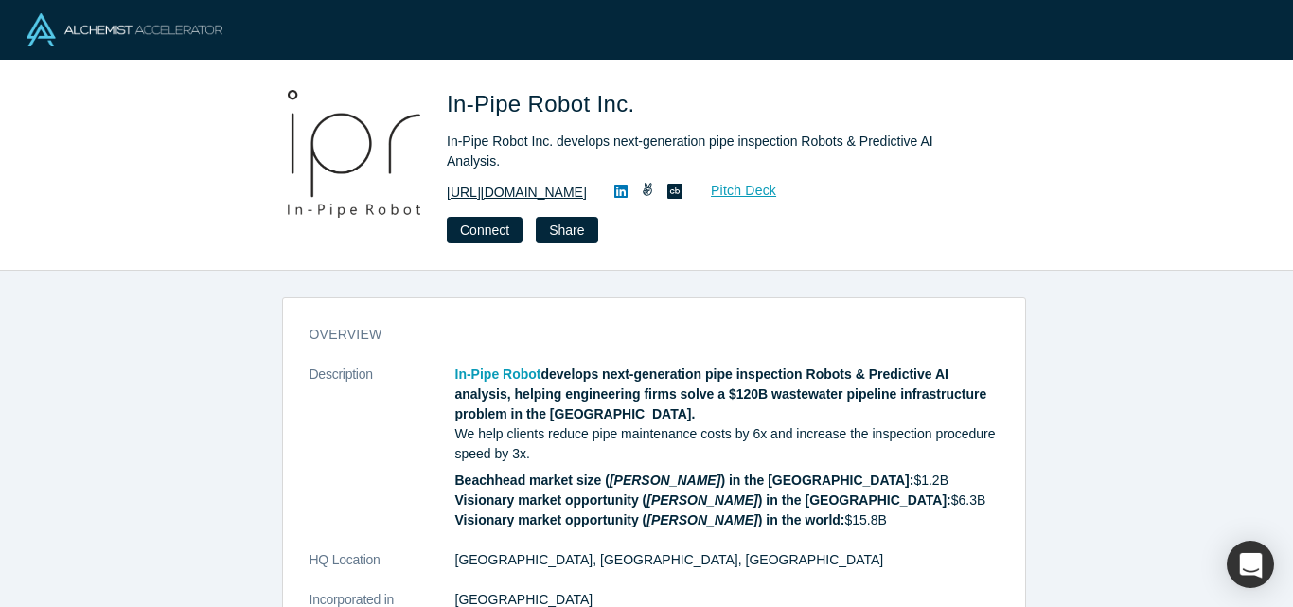
click at [535, 186] on link "[URL][DOMAIN_NAME]" at bounding box center [517, 193] width 140 height 20
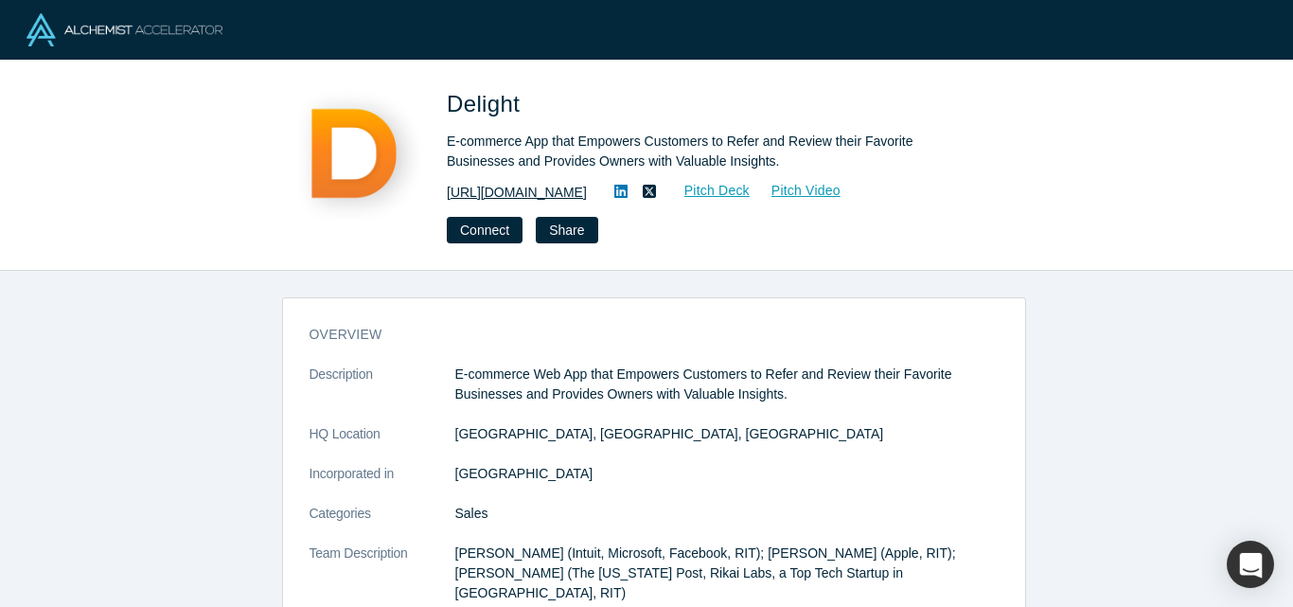
click at [549, 200] on link "https://www.delightrewards.com/" at bounding box center [517, 193] width 140 height 20
click at [627, 189] on icon at bounding box center [620, 191] width 13 height 13
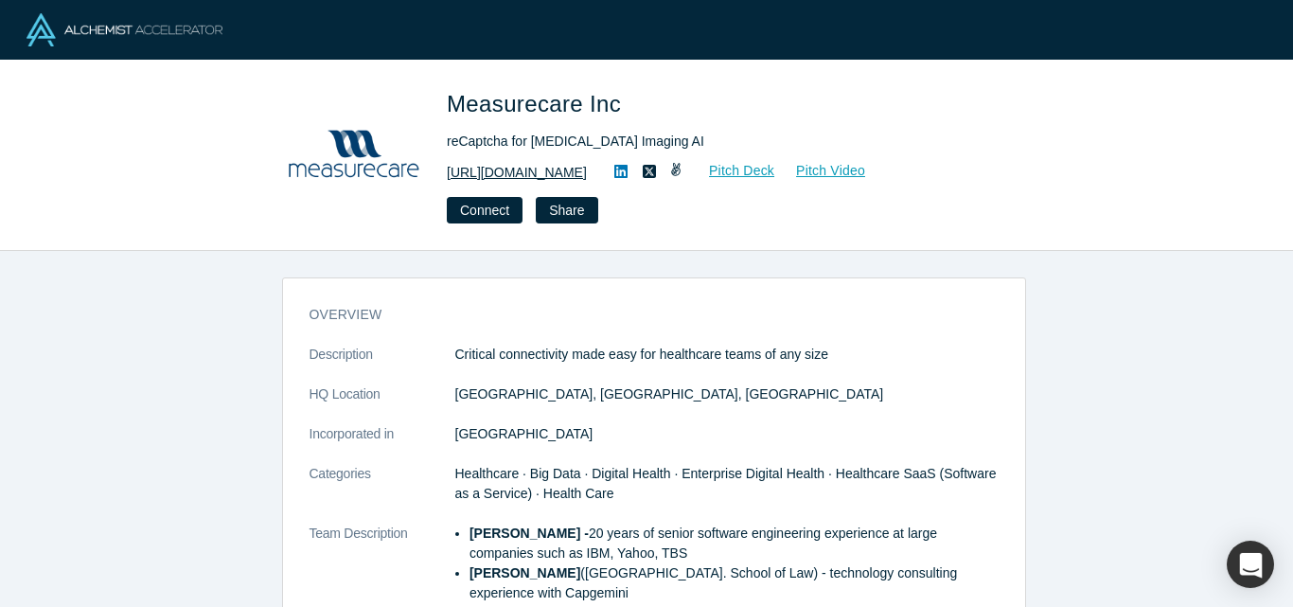
click at [544, 174] on link "https://measurecare.com" at bounding box center [517, 173] width 140 height 20
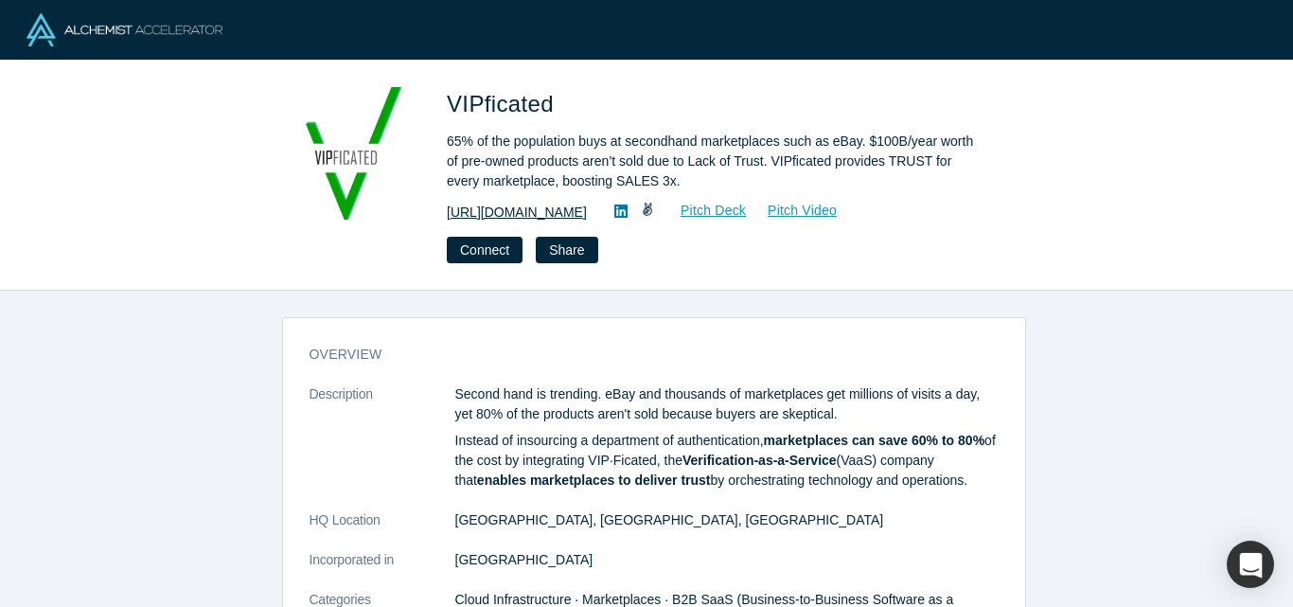
click at [556, 209] on link "http://www.vipficated.com" at bounding box center [517, 213] width 140 height 20
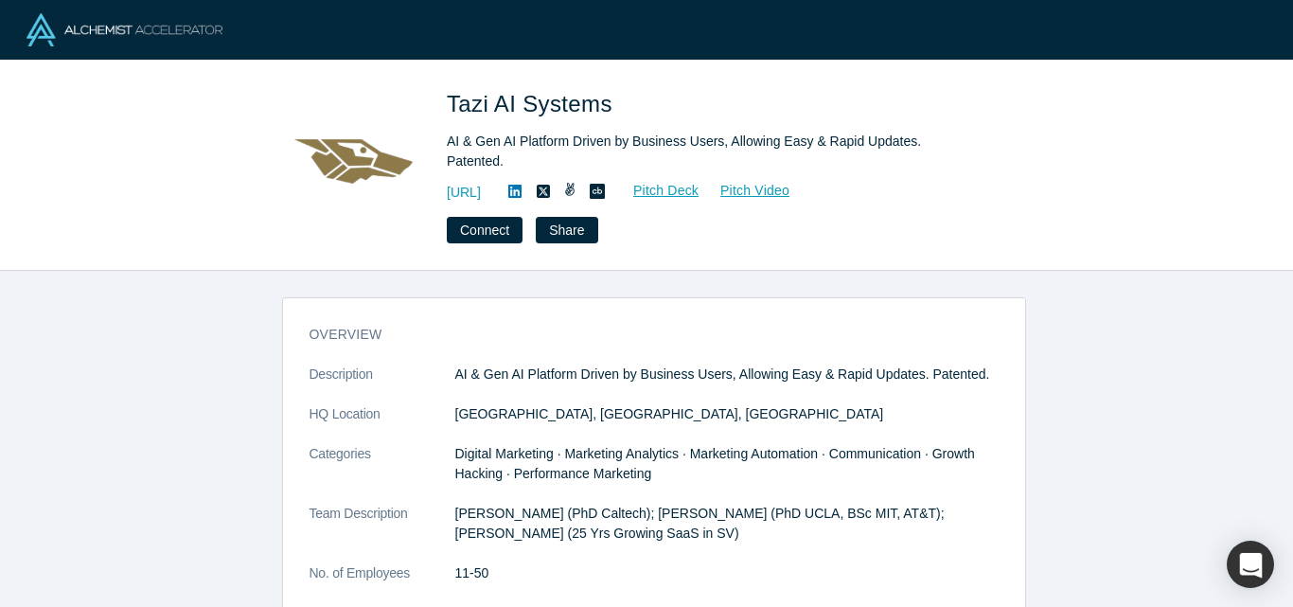
click at [521, 185] on icon at bounding box center [514, 191] width 13 height 13
click at [481, 183] on link "https://www.tazi.ai" at bounding box center [464, 193] width 34 height 20
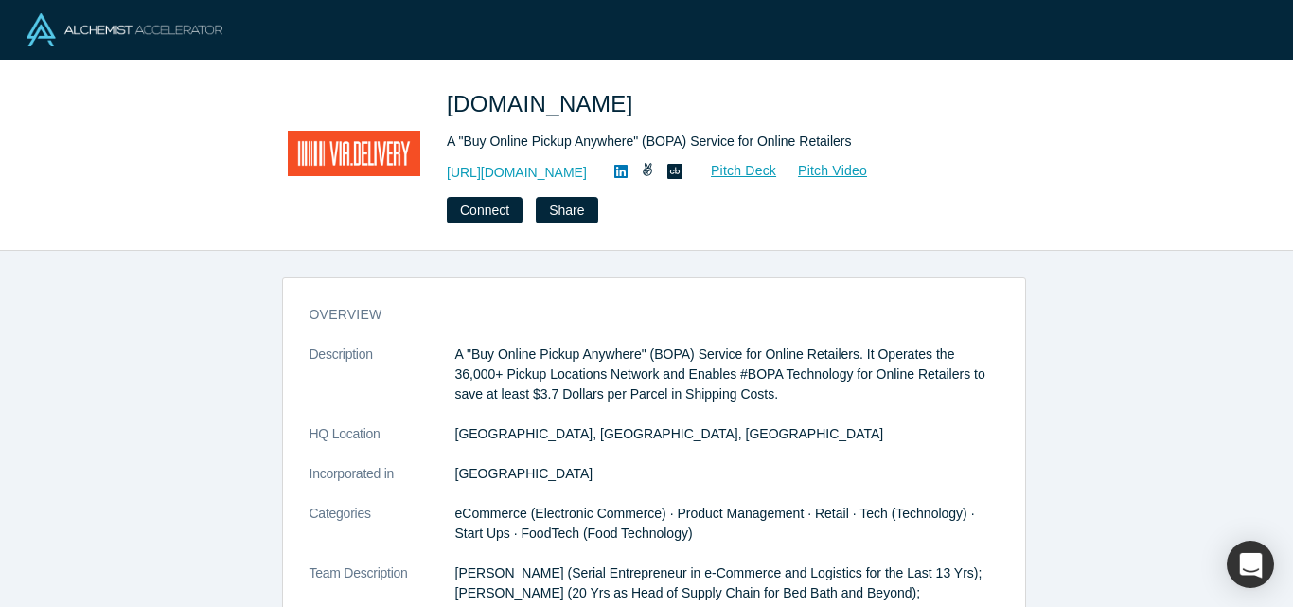
click at [614, 169] on icon at bounding box center [620, 171] width 13 height 13
click at [506, 168] on link "https://via.delivery/" at bounding box center [517, 173] width 140 height 20
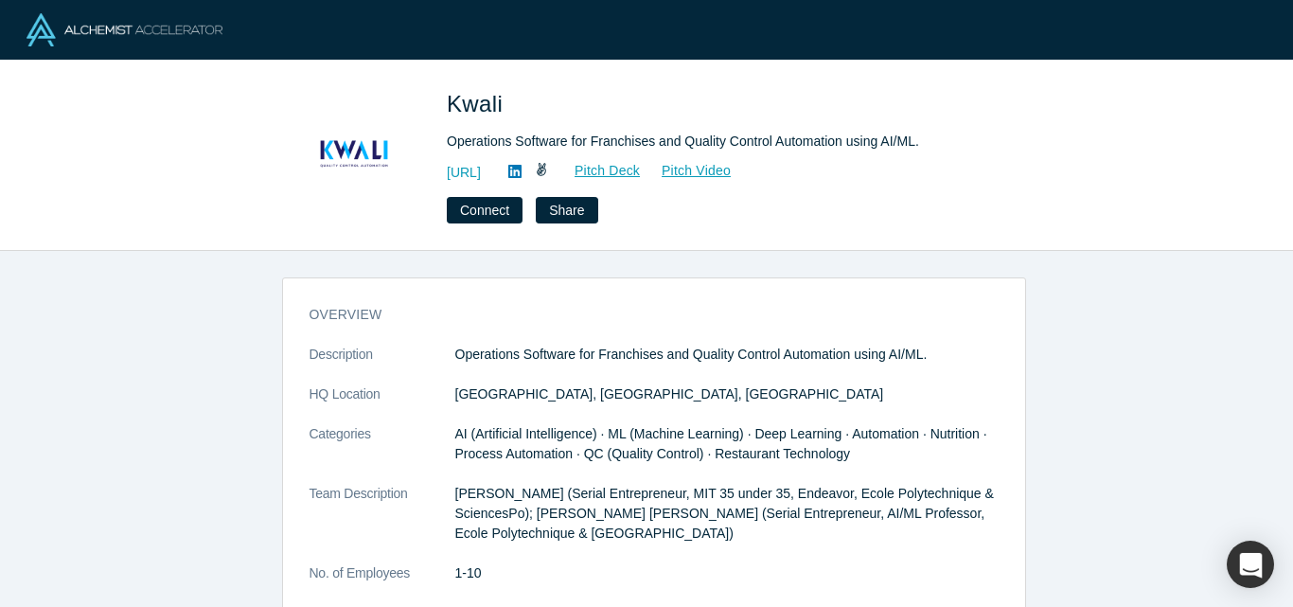
click at [521, 172] on icon at bounding box center [514, 171] width 13 height 15
click at [481, 169] on link "https://www.kwali.ai" at bounding box center [464, 173] width 34 height 20
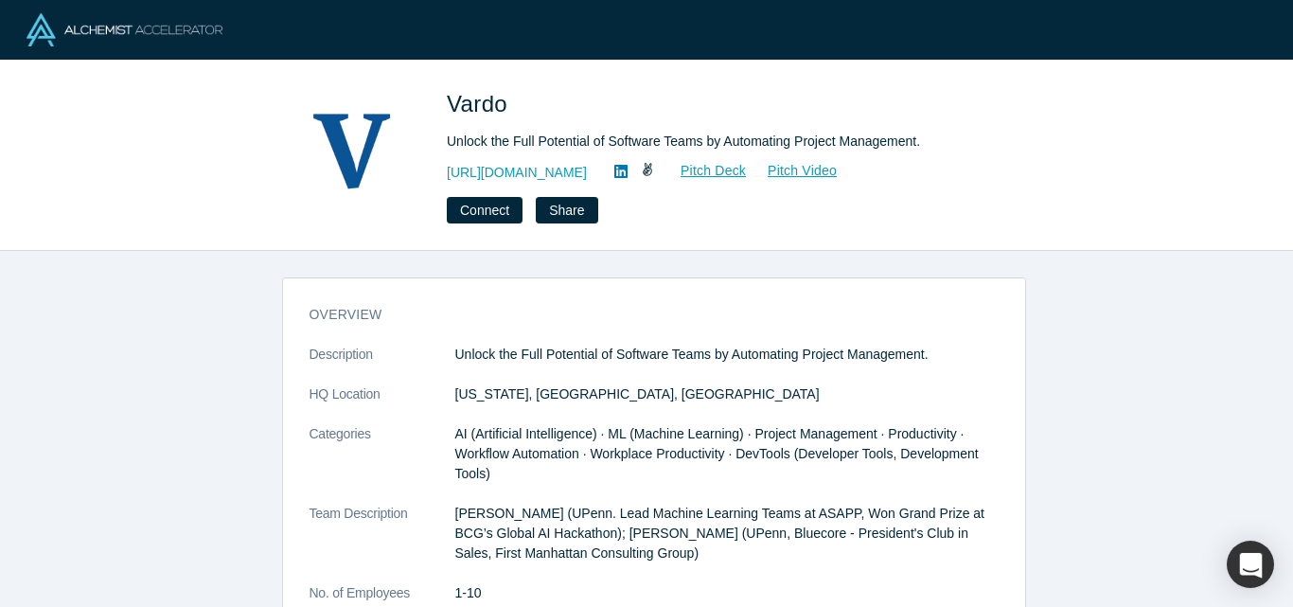
click at [627, 168] on icon at bounding box center [620, 171] width 13 height 13
click at [573, 175] on link "https://www.vardo.co/home" at bounding box center [517, 173] width 140 height 20
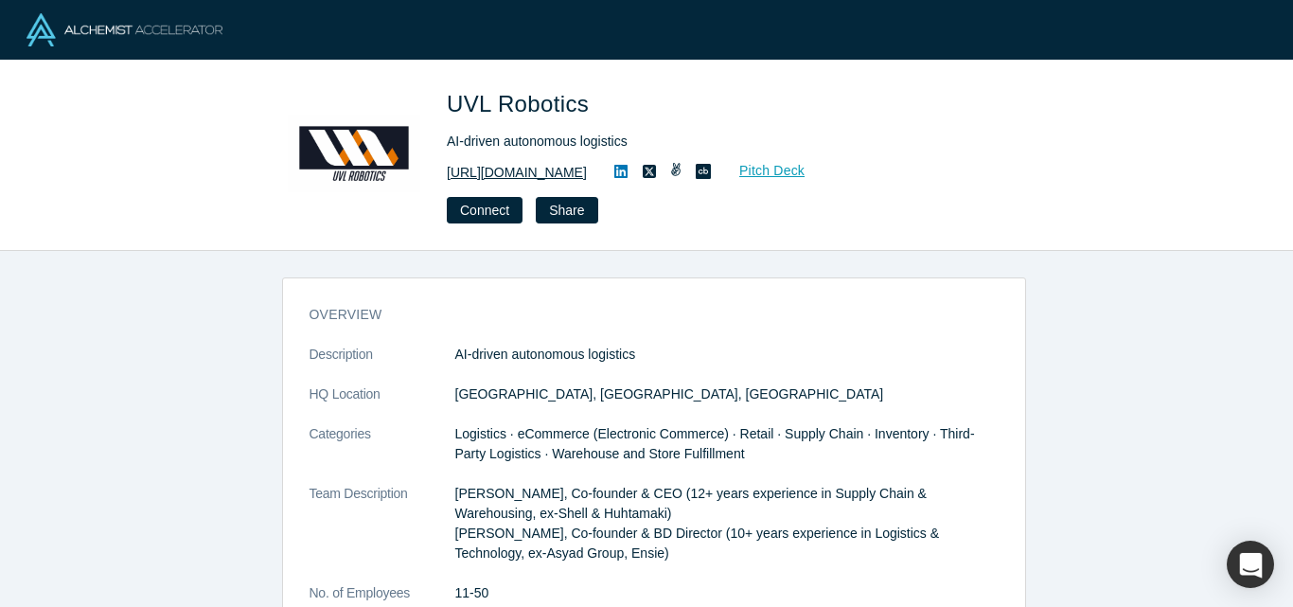
click at [486, 173] on link "[URL][DOMAIN_NAME]" at bounding box center [517, 173] width 140 height 20
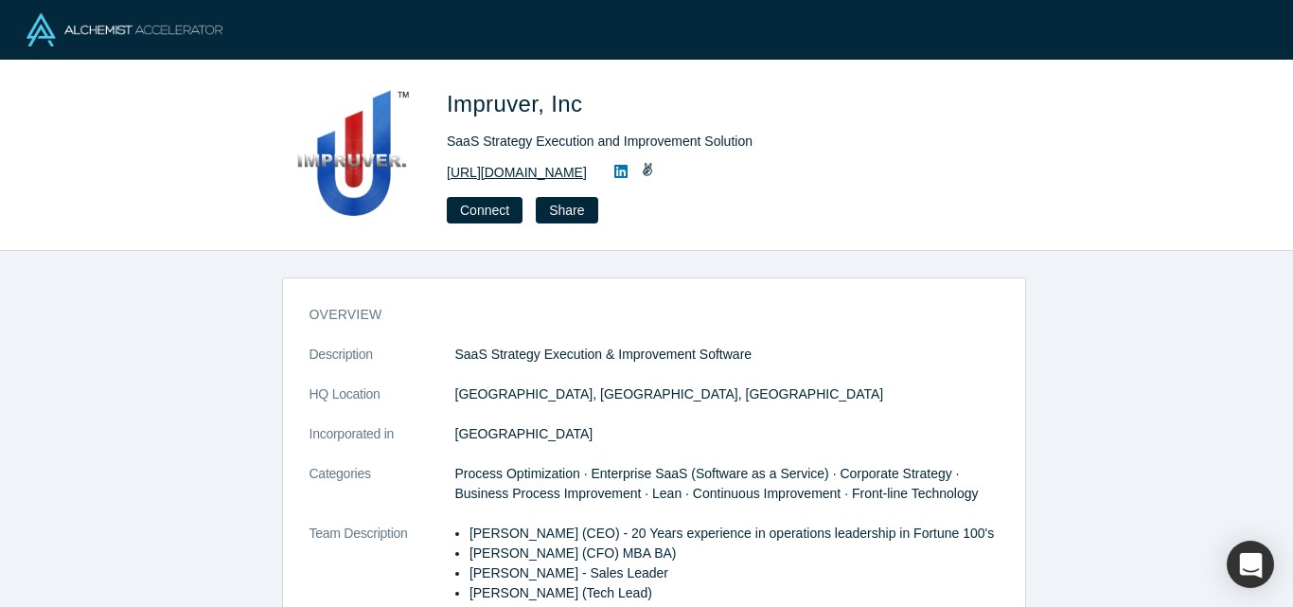
click at [537, 169] on link "[URL][DOMAIN_NAME]" at bounding box center [517, 173] width 140 height 20
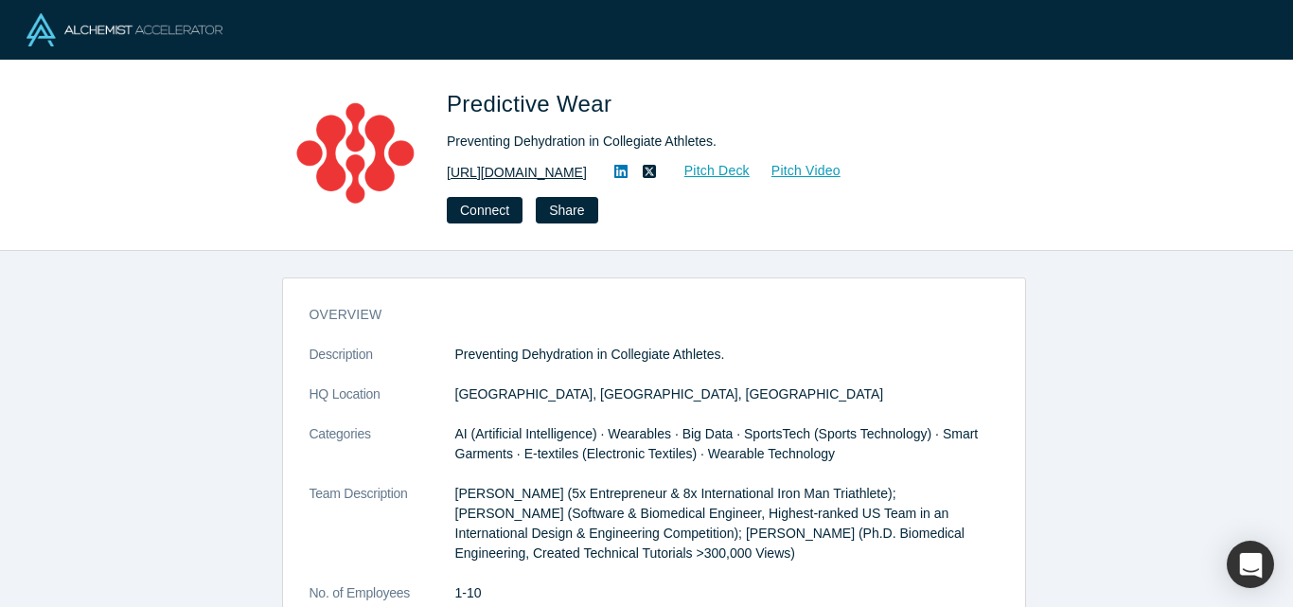
click at [508, 170] on link "https://predictivewear.com/" at bounding box center [517, 173] width 140 height 20
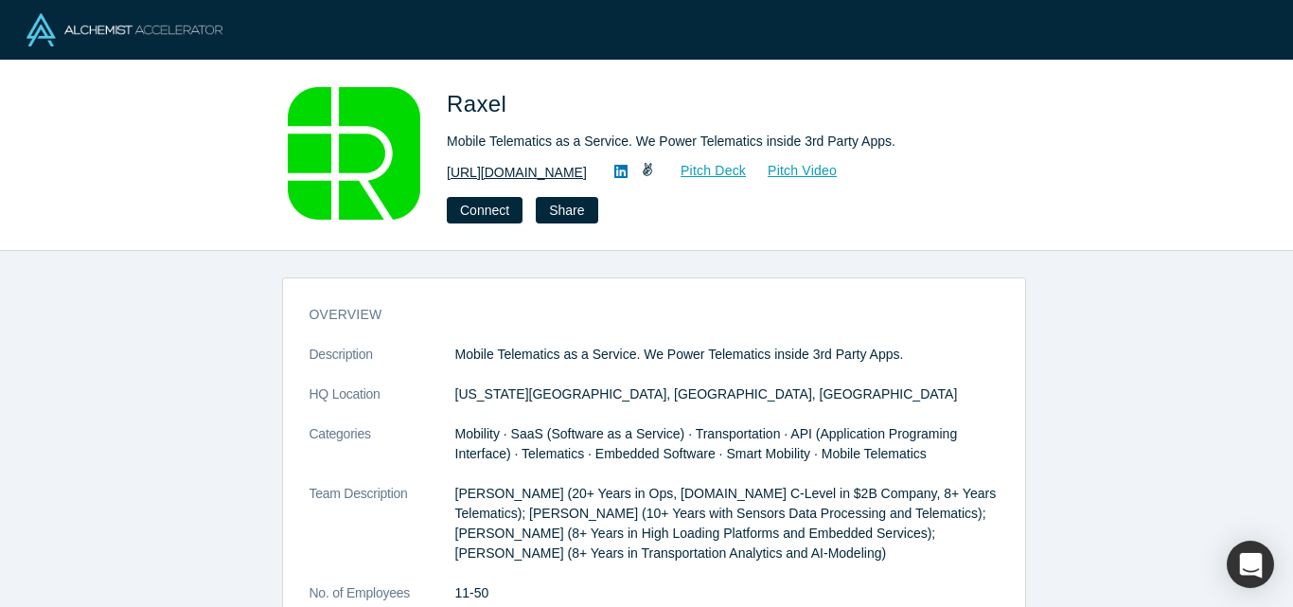
click at [556, 168] on link "[URL][DOMAIN_NAME]" at bounding box center [517, 173] width 140 height 20
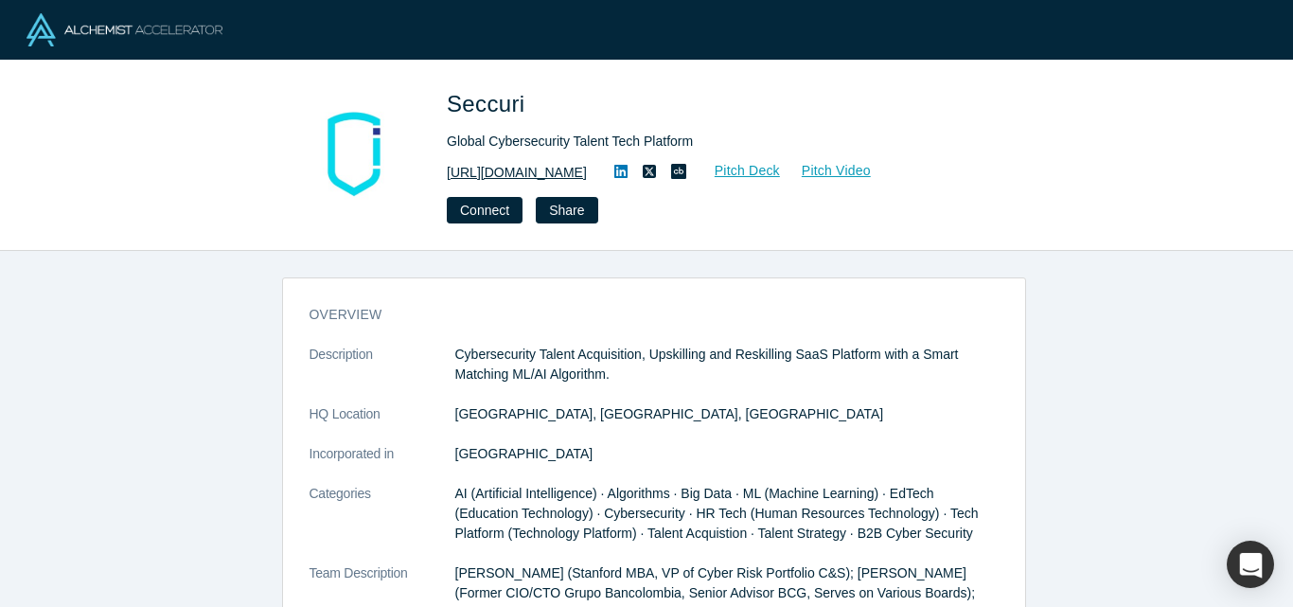
click at [501, 169] on link "https://www.seccuri.com" at bounding box center [517, 173] width 140 height 20
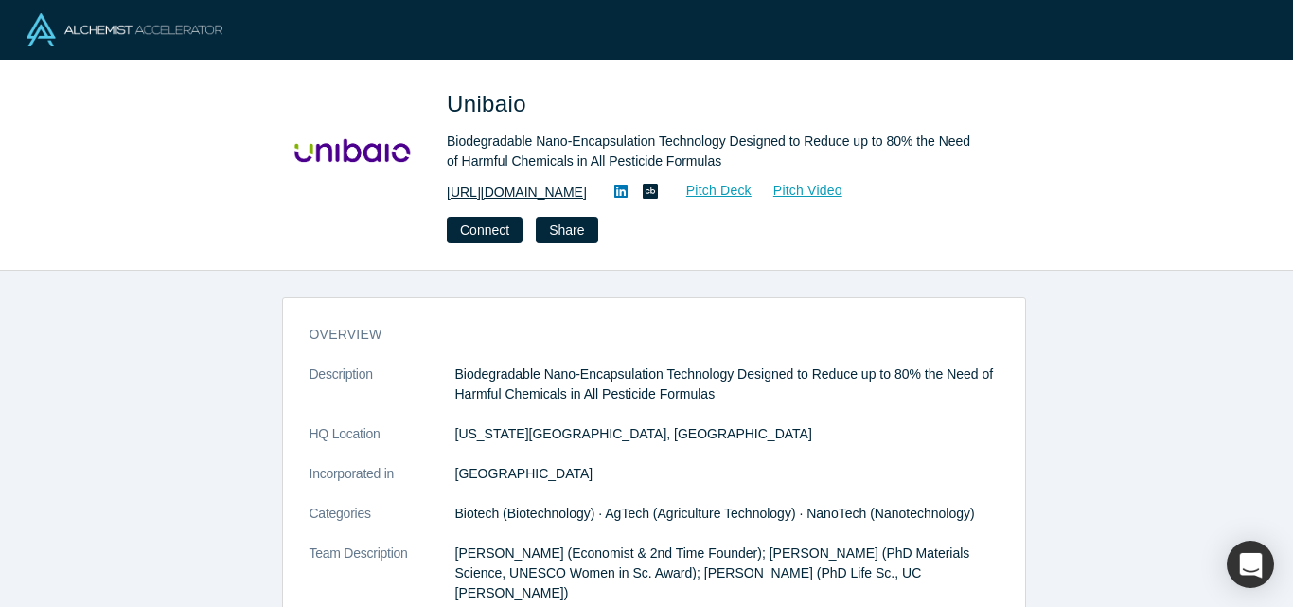
click at [567, 189] on link "https://www.unibaio.com" at bounding box center [517, 193] width 140 height 20
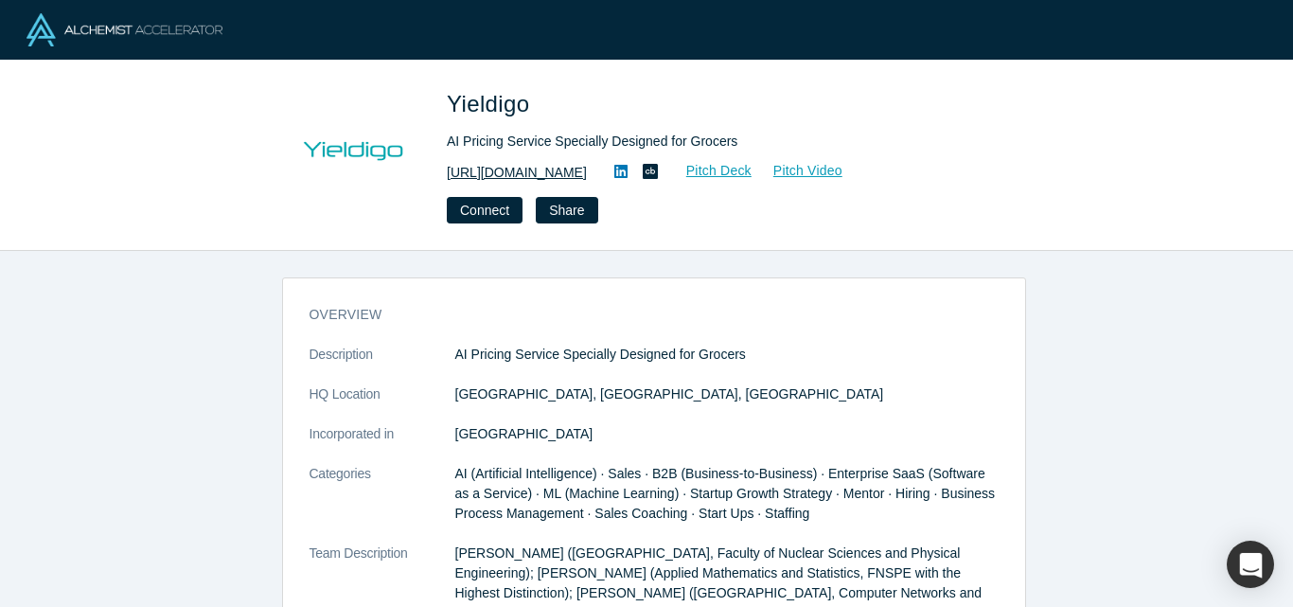
click at [541, 168] on link "https://www.yieldigo.com" at bounding box center [517, 173] width 140 height 20
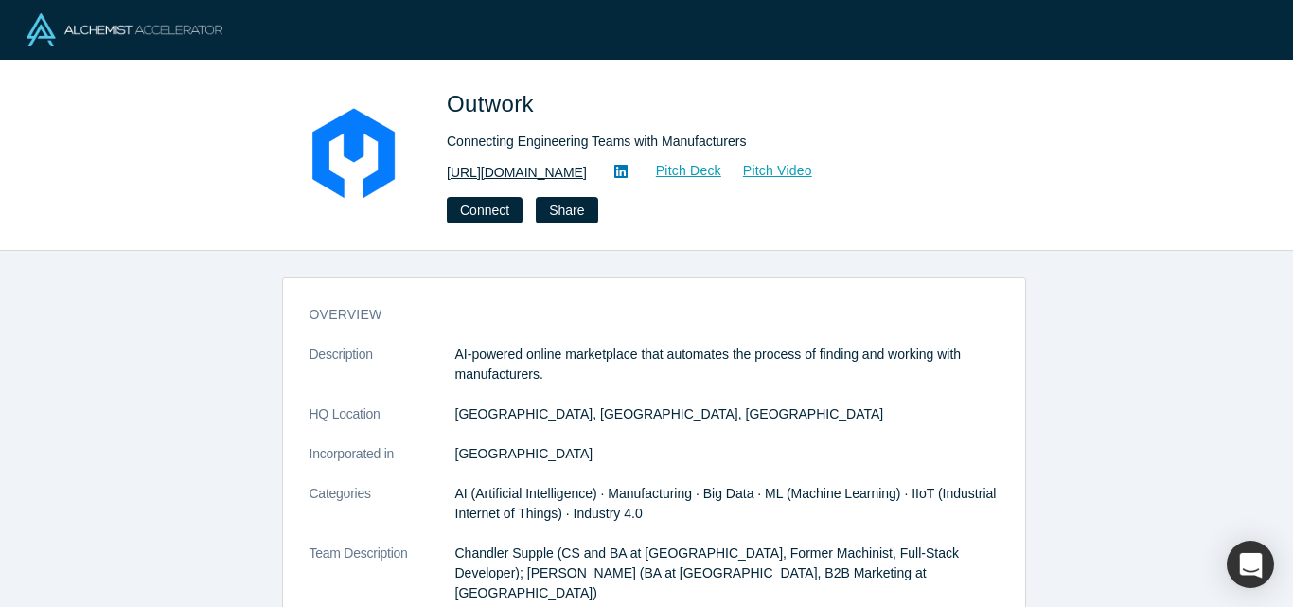
click at [578, 169] on link "[URL][DOMAIN_NAME]" at bounding box center [517, 173] width 140 height 20
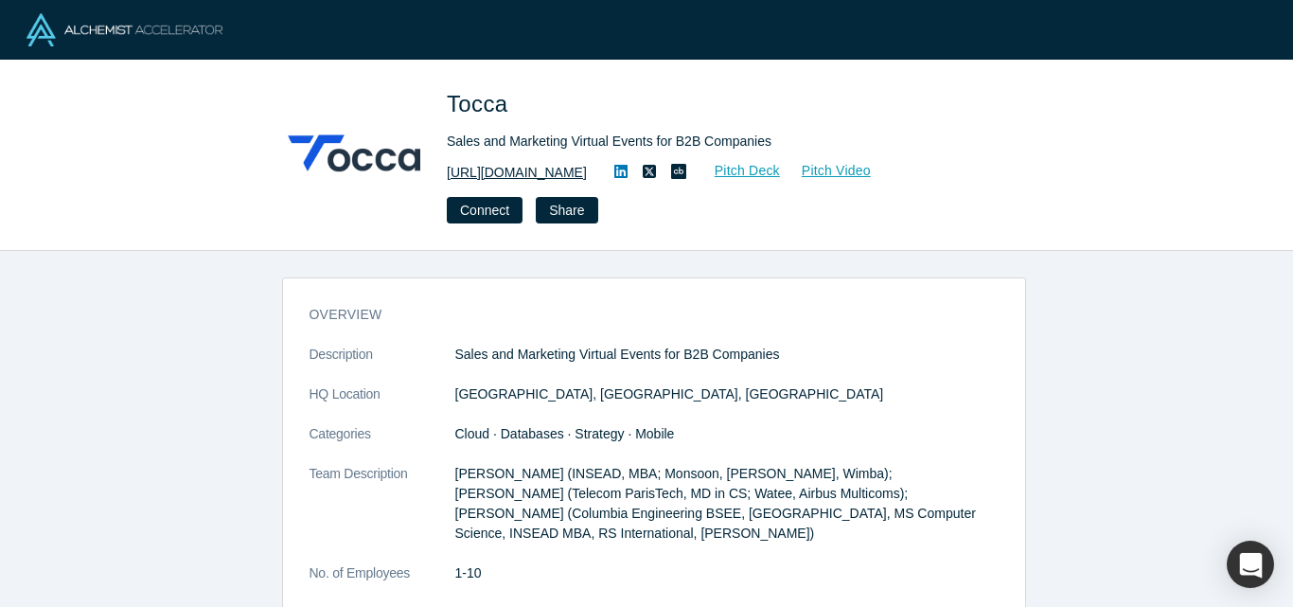
click at [513, 172] on link "[URL][DOMAIN_NAME]" at bounding box center [517, 173] width 140 height 20
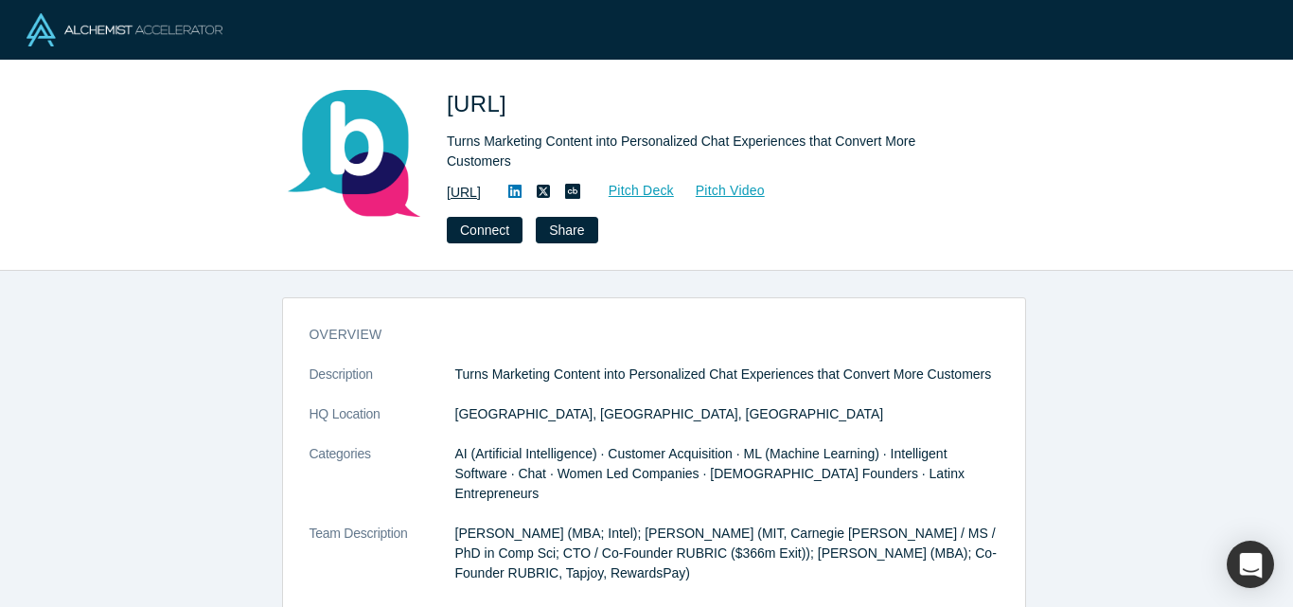
click at [481, 183] on link "http://botco.ai/" at bounding box center [464, 193] width 34 height 20
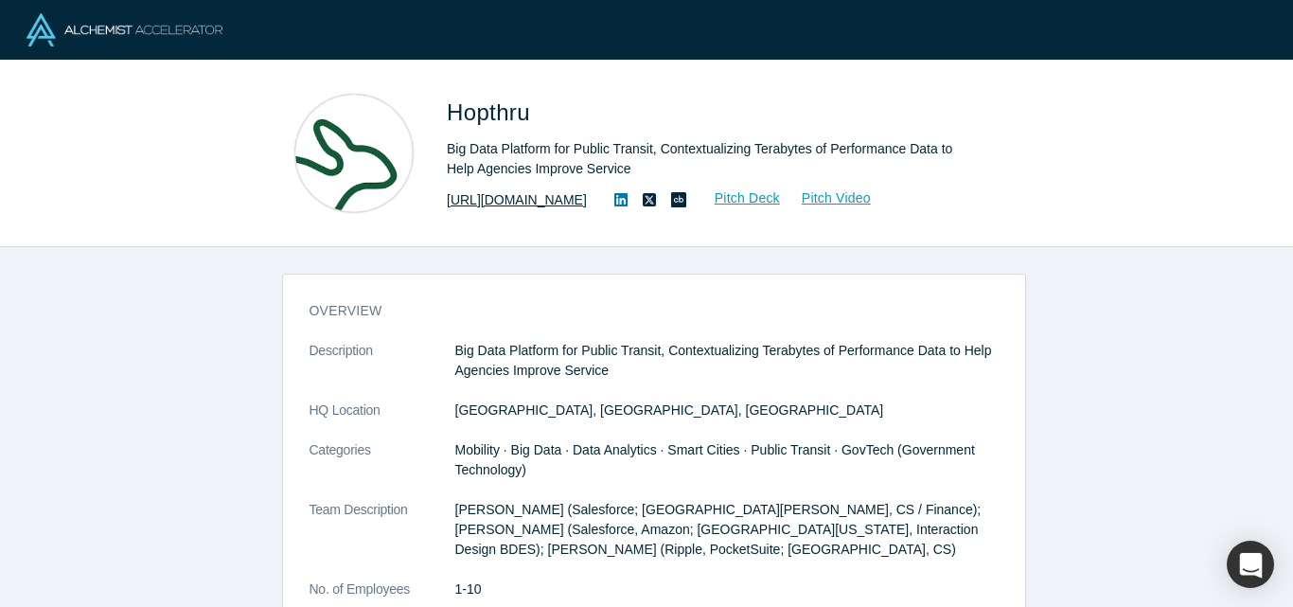
click at [490, 199] on link "https://www.hopthru.com" at bounding box center [517, 200] width 140 height 20
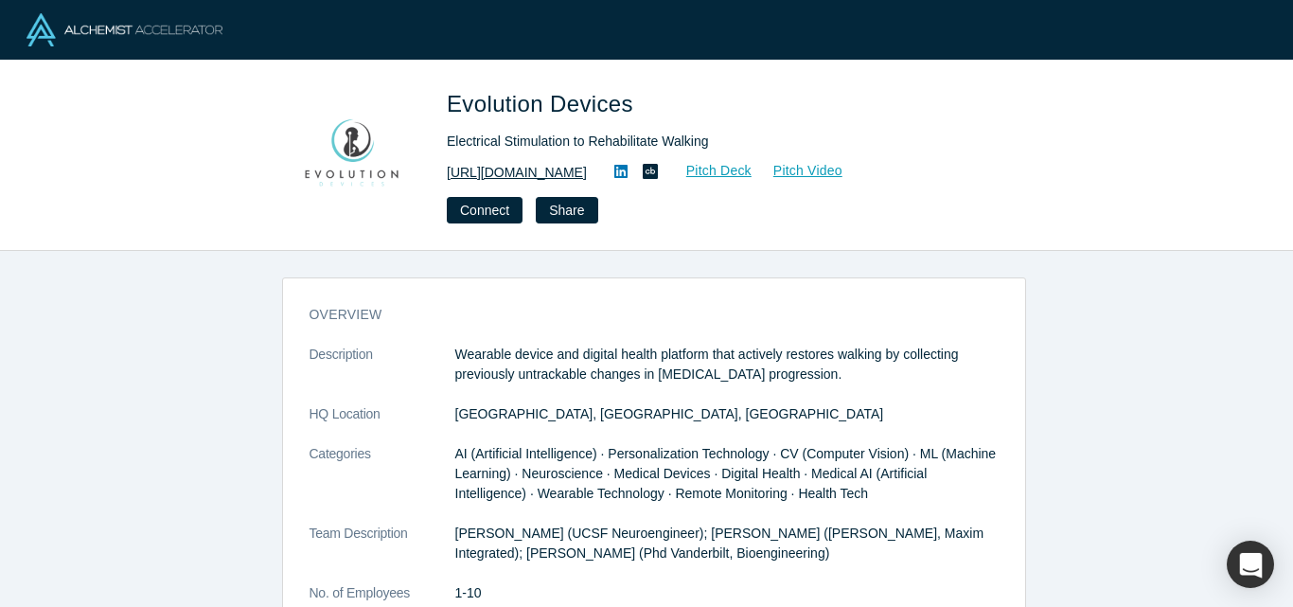
click at [581, 168] on link "[URL][DOMAIN_NAME]" at bounding box center [517, 173] width 140 height 20
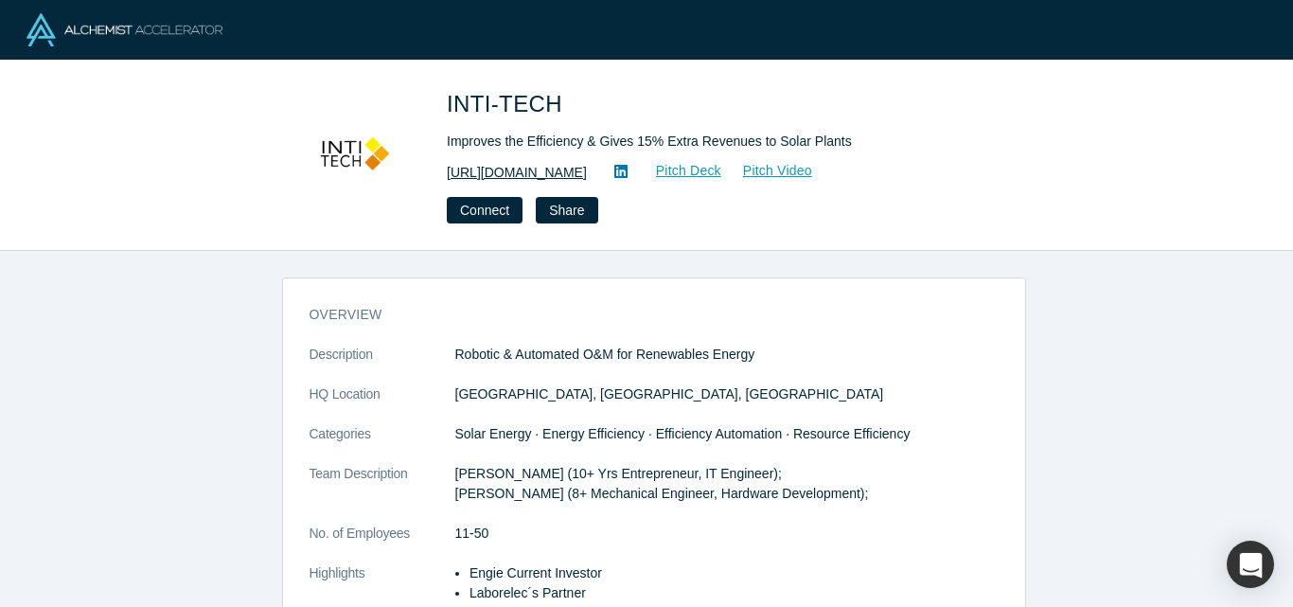
click at [487, 164] on link "[URL][DOMAIN_NAME]" at bounding box center [517, 173] width 140 height 20
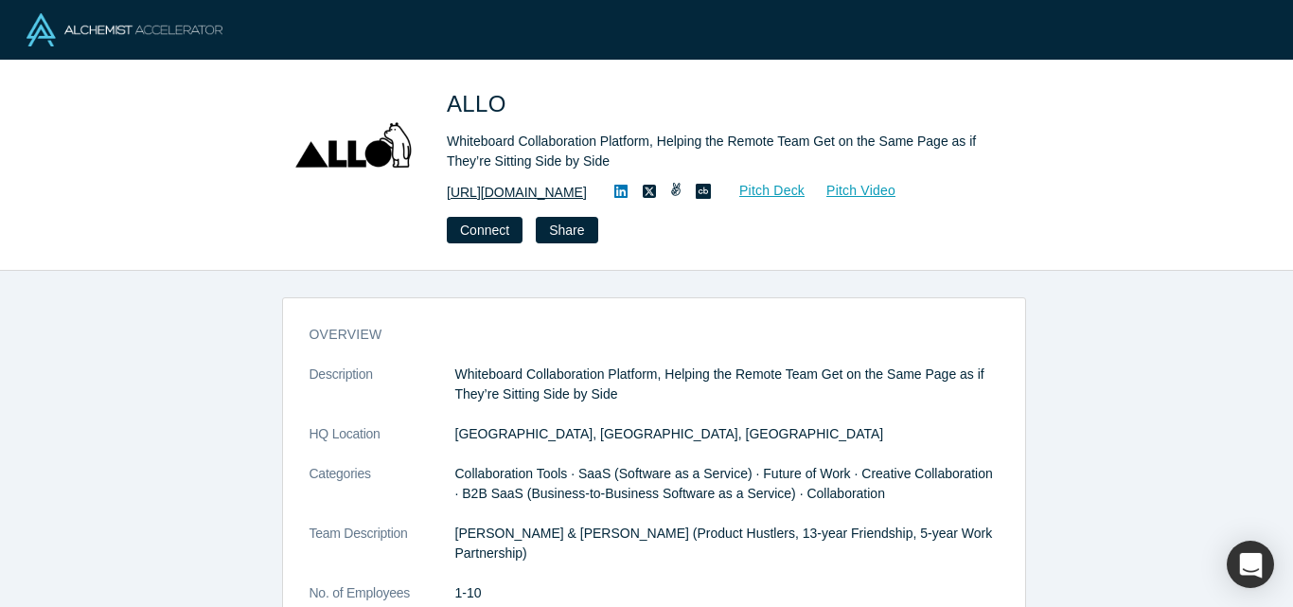
click at [487, 192] on link "https://allo.io" at bounding box center [517, 193] width 140 height 20
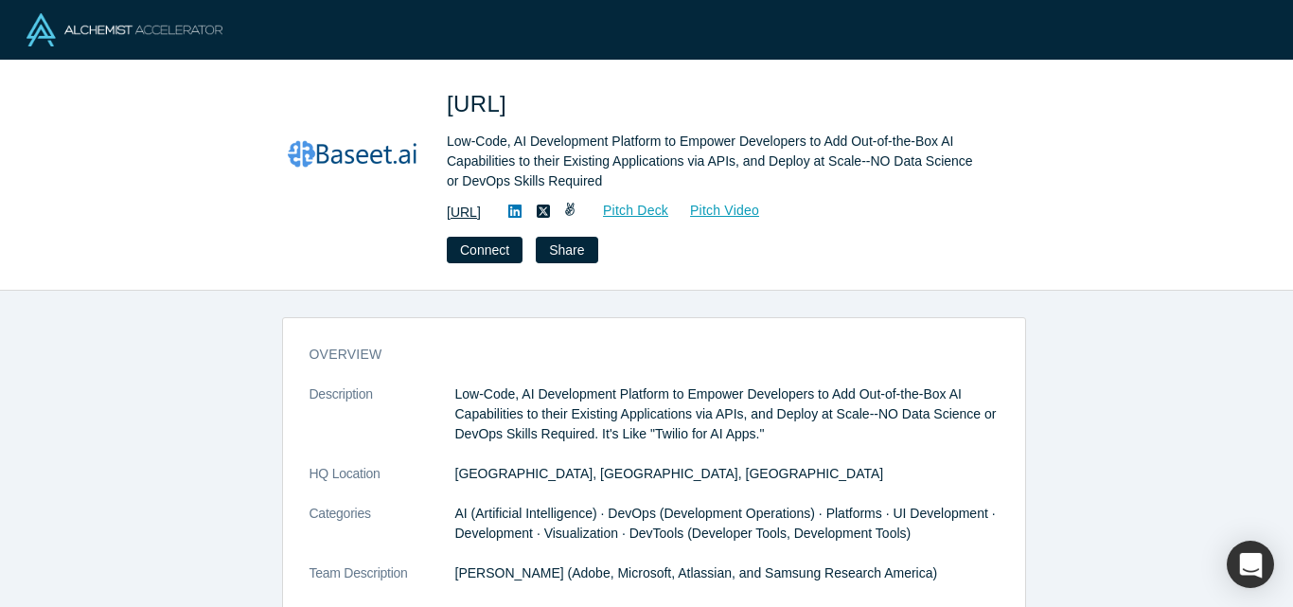
click at [481, 215] on link "https://www.baseet.ai" at bounding box center [464, 213] width 34 height 20
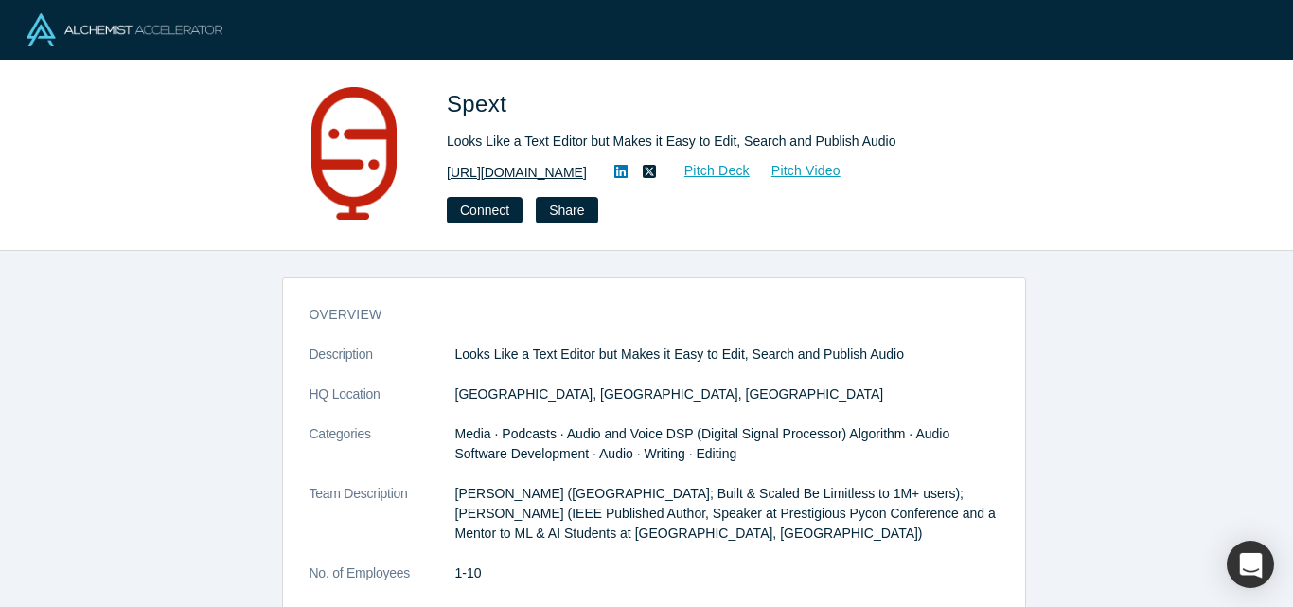
click at [526, 166] on link "[URL][DOMAIN_NAME]" at bounding box center [517, 173] width 140 height 20
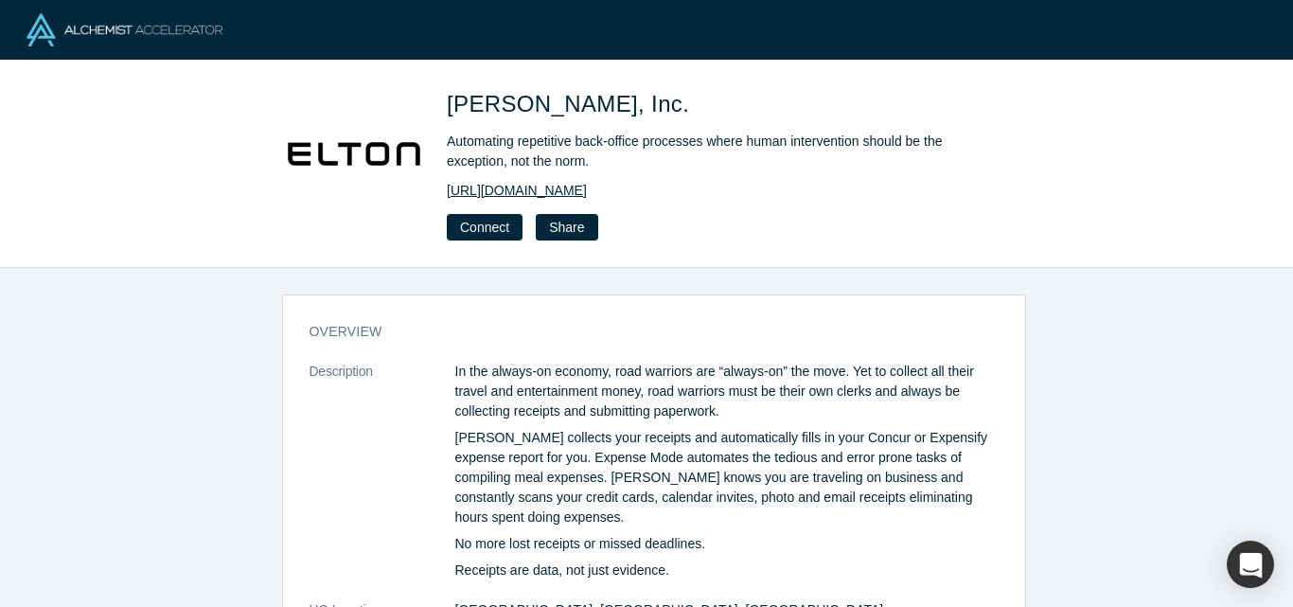
click at [549, 191] on link "http://www.eltonai.com" at bounding box center [517, 191] width 140 height 20
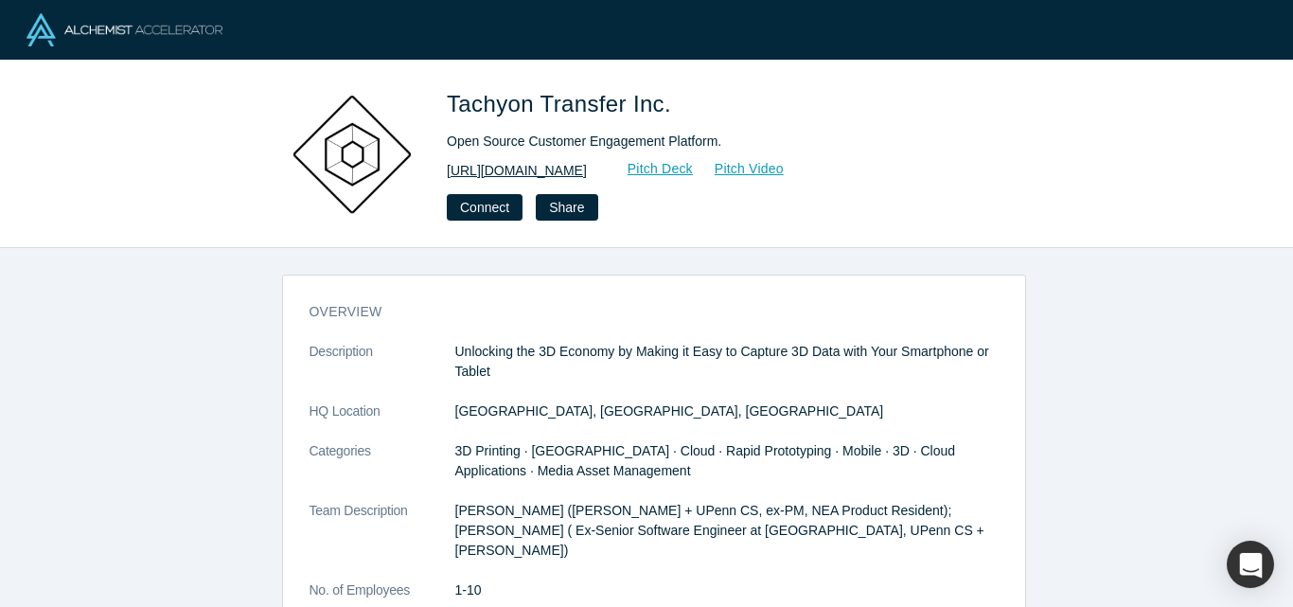
click at [531, 170] on link "http://laudspeaker.com" at bounding box center [517, 171] width 140 height 20
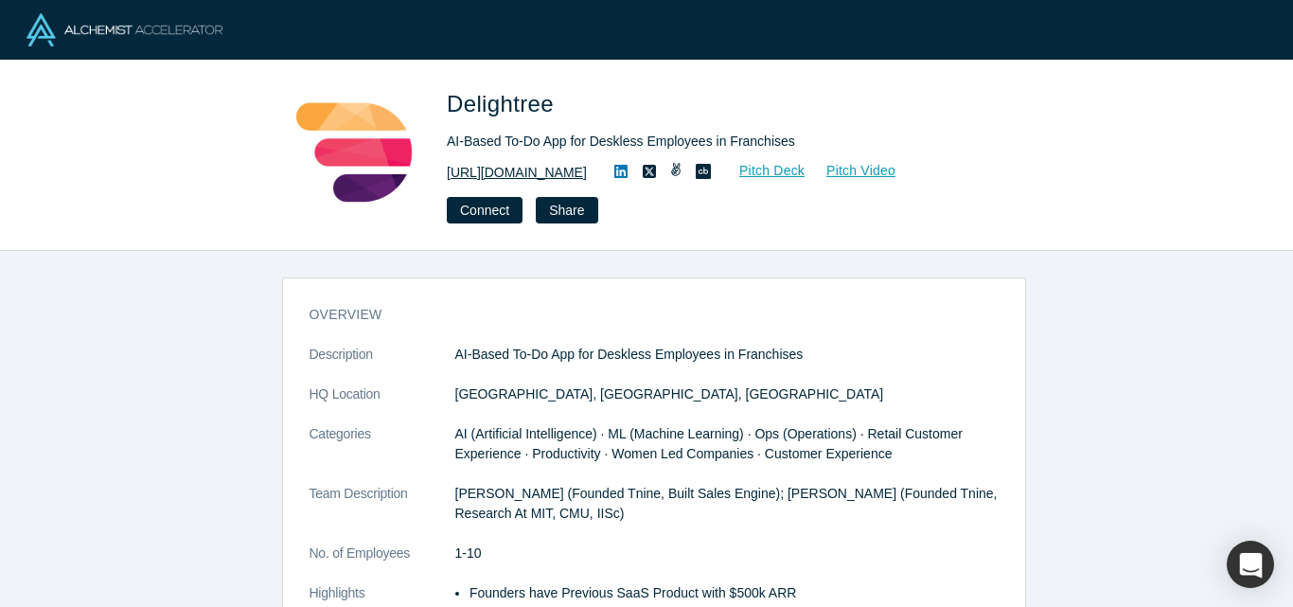
click at [497, 174] on link "[URL][DOMAIN_NAME]" at bounding box center [517, 173] width 140 height 20
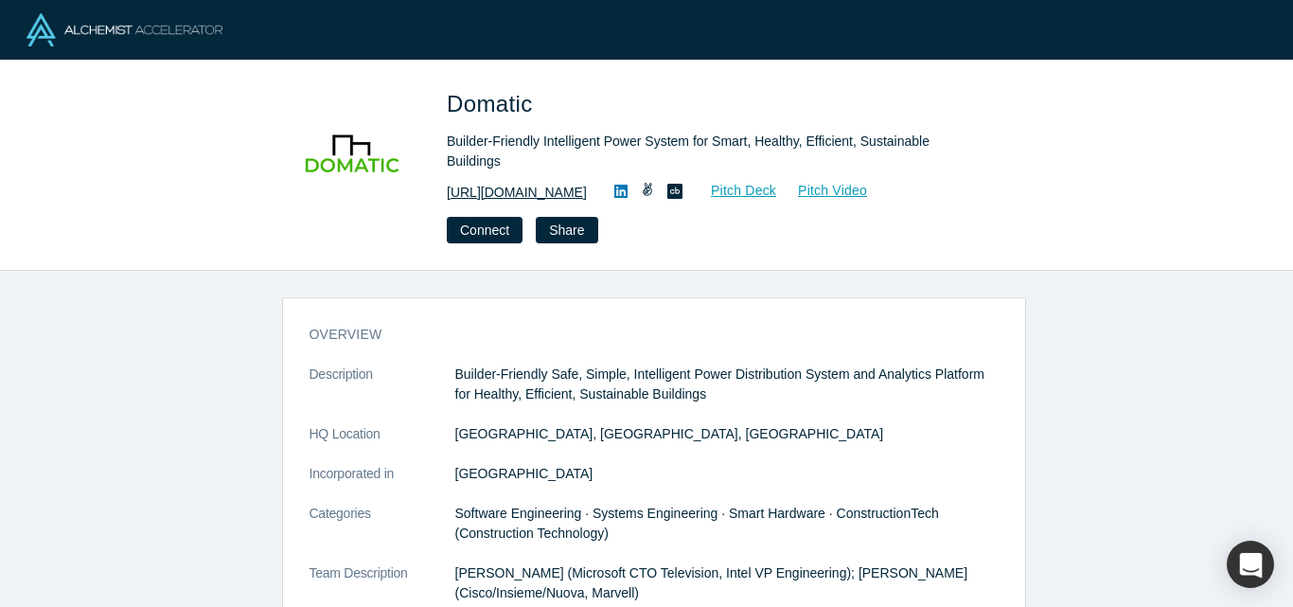
click at [513, 196] on link "[URL][DOMAIN_NAME]" at bounding box center [517, 193] width 140 height 20
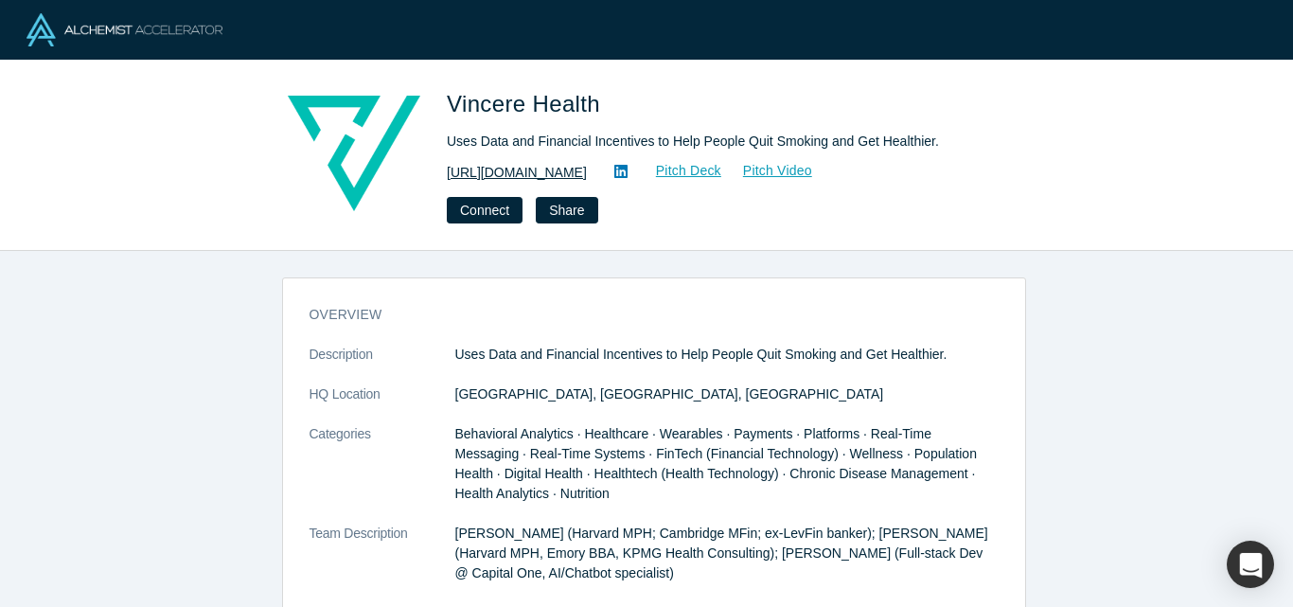
click at [524, 168] on link "https://www.vincere.health/" at bounding box center [517, 173] width 140 height 20
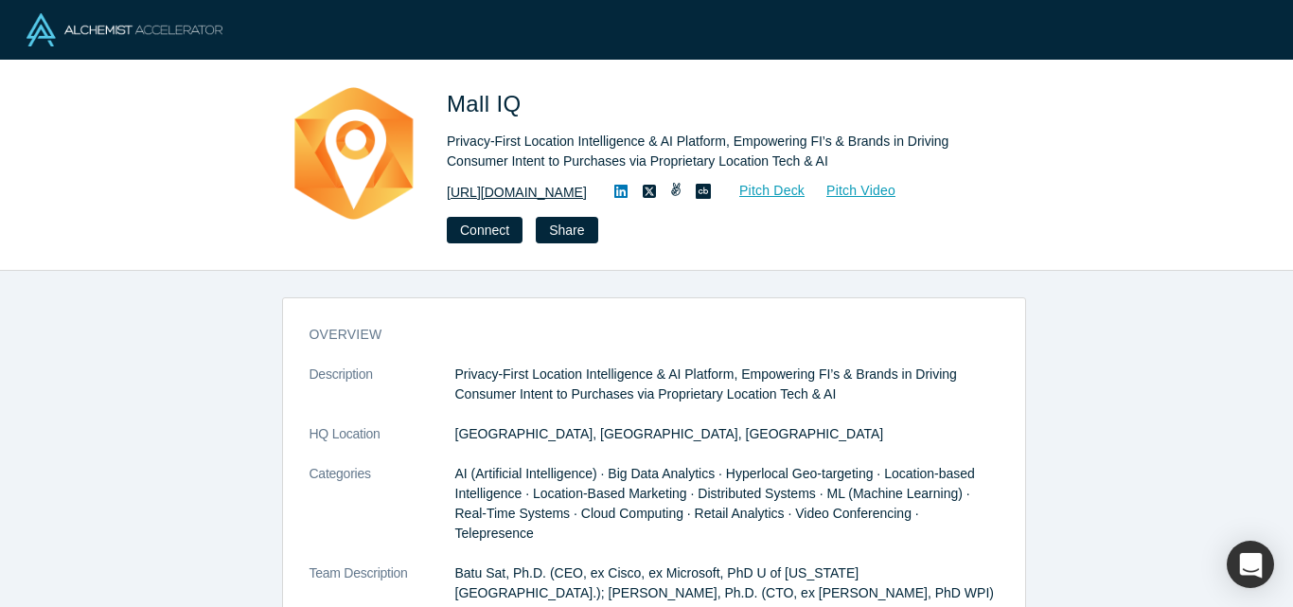
click at [536, 187] on link "[URL][DOMAIN_NAME]" at bounding box center [517, 193] width 140 height 20
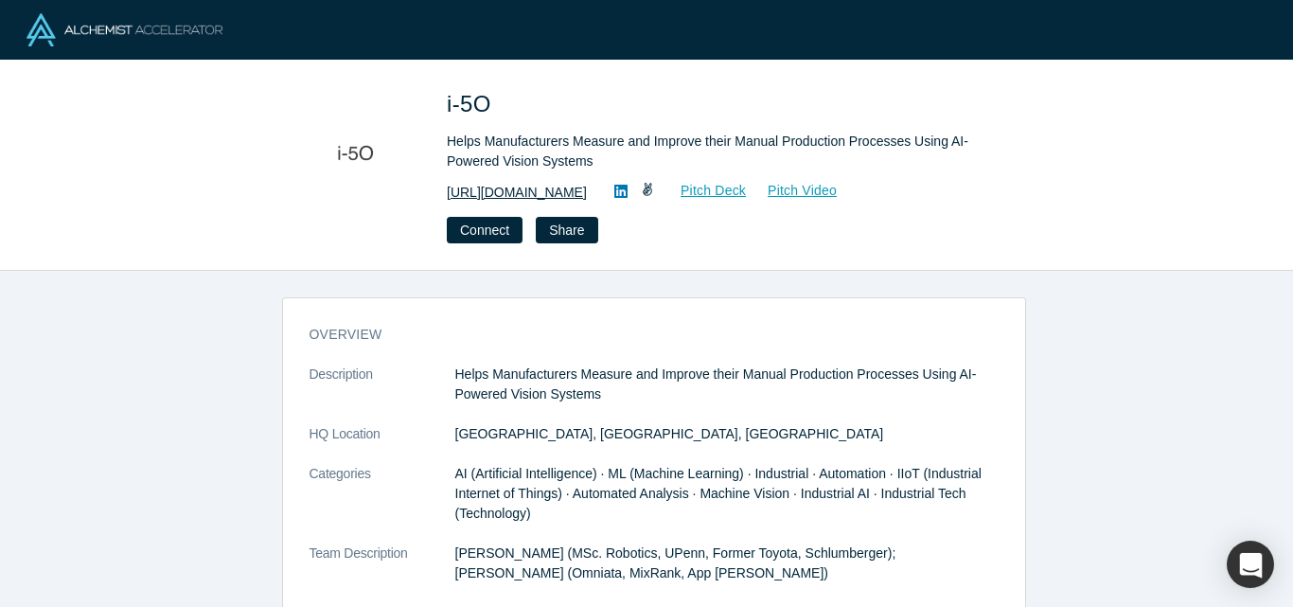
click at [509, 191] on link "[URL][DOMAIN_NAME]" at bounding box center [517, 193] width 140 height 20
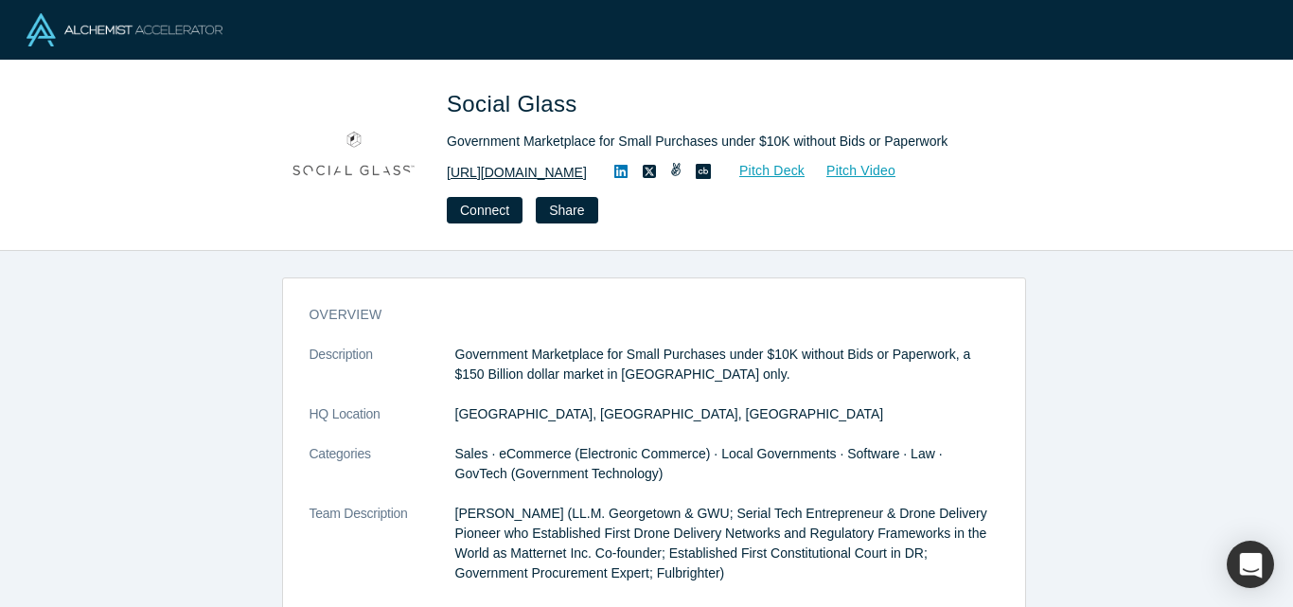
click at [544, 168] on link "https://www.social.glass" at bounding box center [517, 173] width 140 height 20
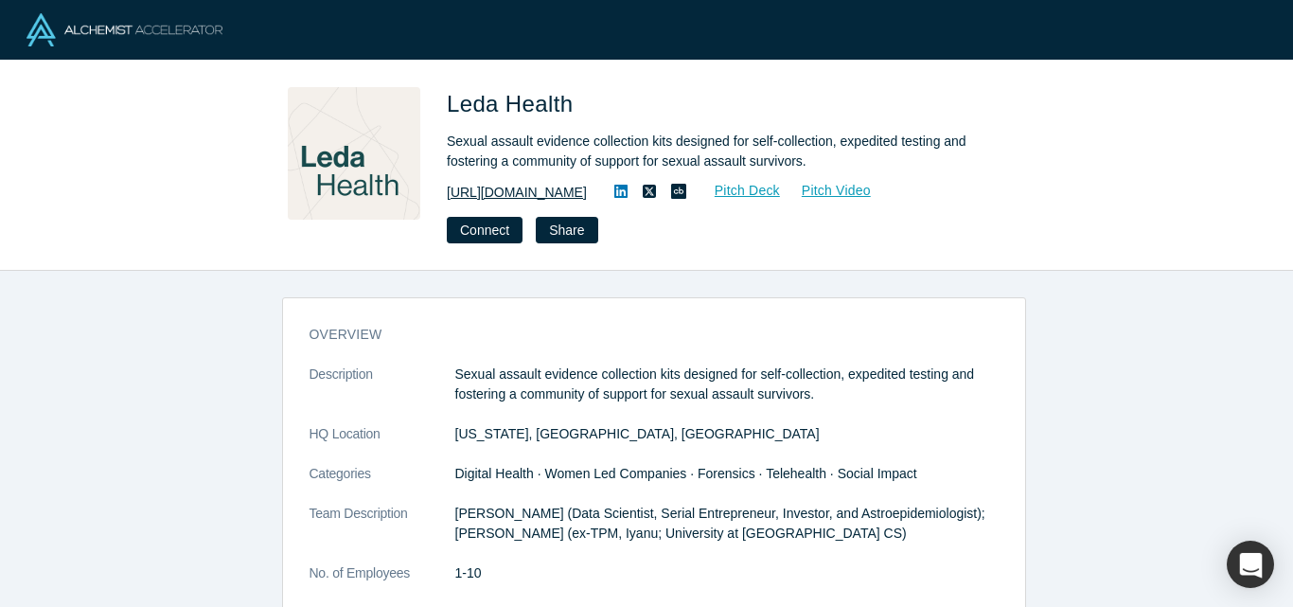
click at [499, 201] on link "https://www.leda.co/" at bounding box center [517, 193] width 140 height 20
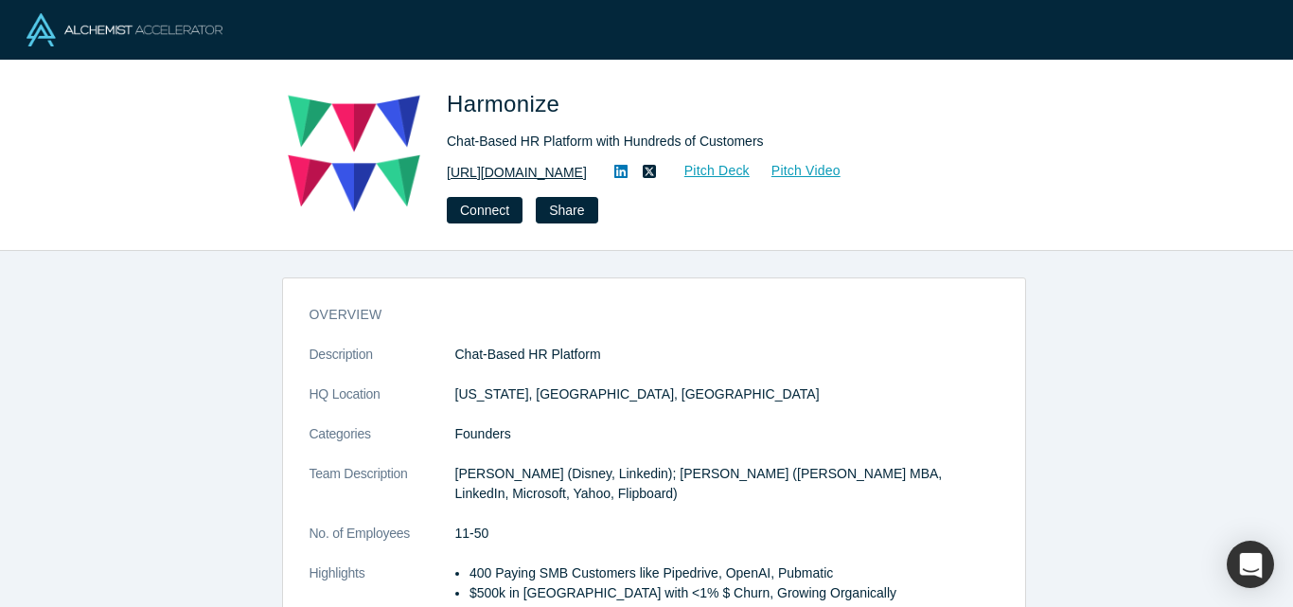
click at [561, 170] on link "[URL][DOMAIN_NAME]" at bounding box center [517, 173] width 140 height 20
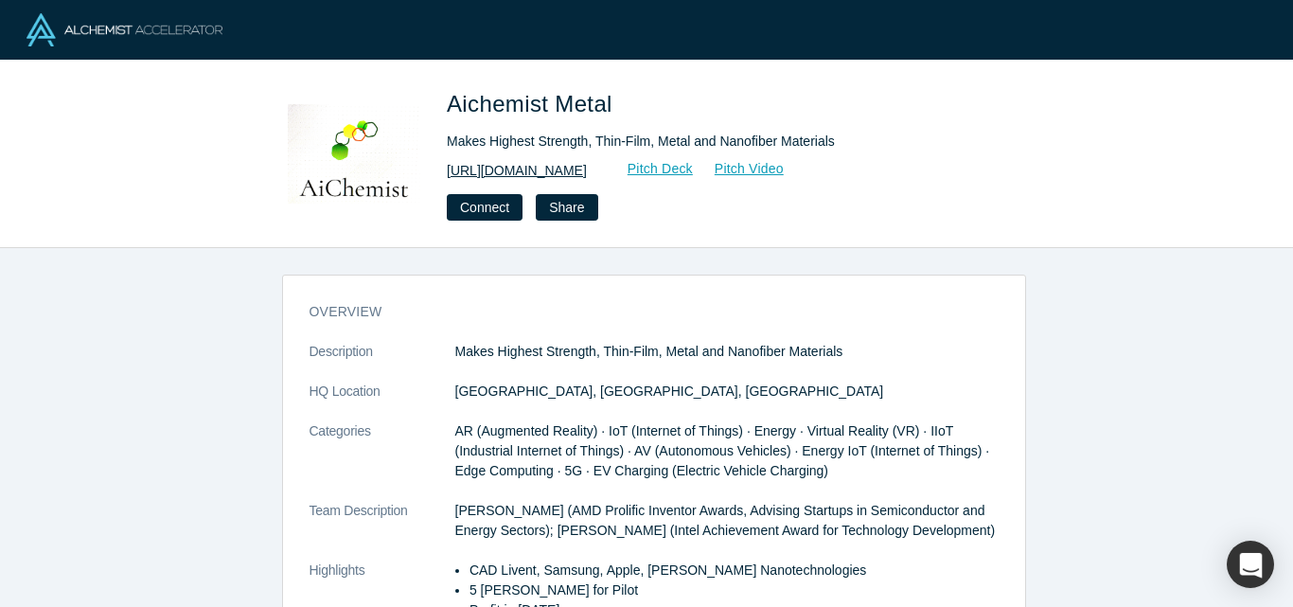
click at [567, 167] on link "[URL][DOMAIN_NAME]" at bounding box center [517, 171] width 140 height 20
